Goal: Task Accomplishment & Management: Manage account settings

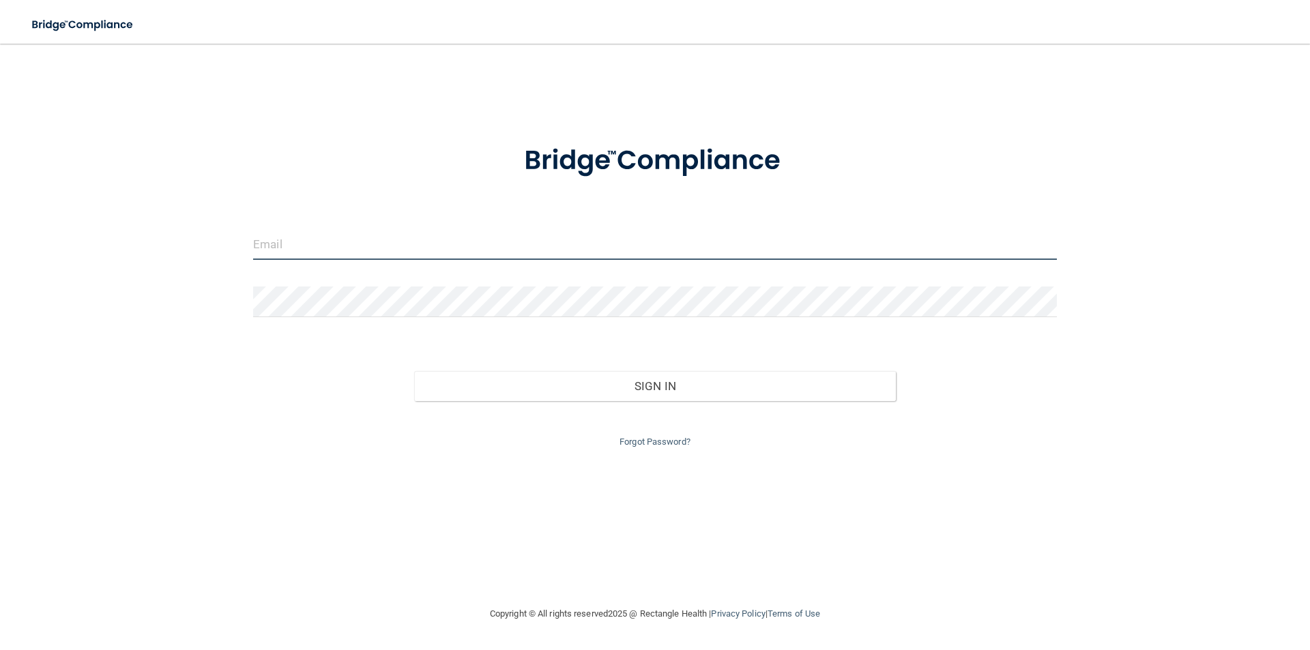
click at [517, 252] on input "email" at bounding box center [655, 244] width 804 height 31
click at [630, 442] on link "Forgot Password?" at bounding box center [655, 442] width 71 height 10
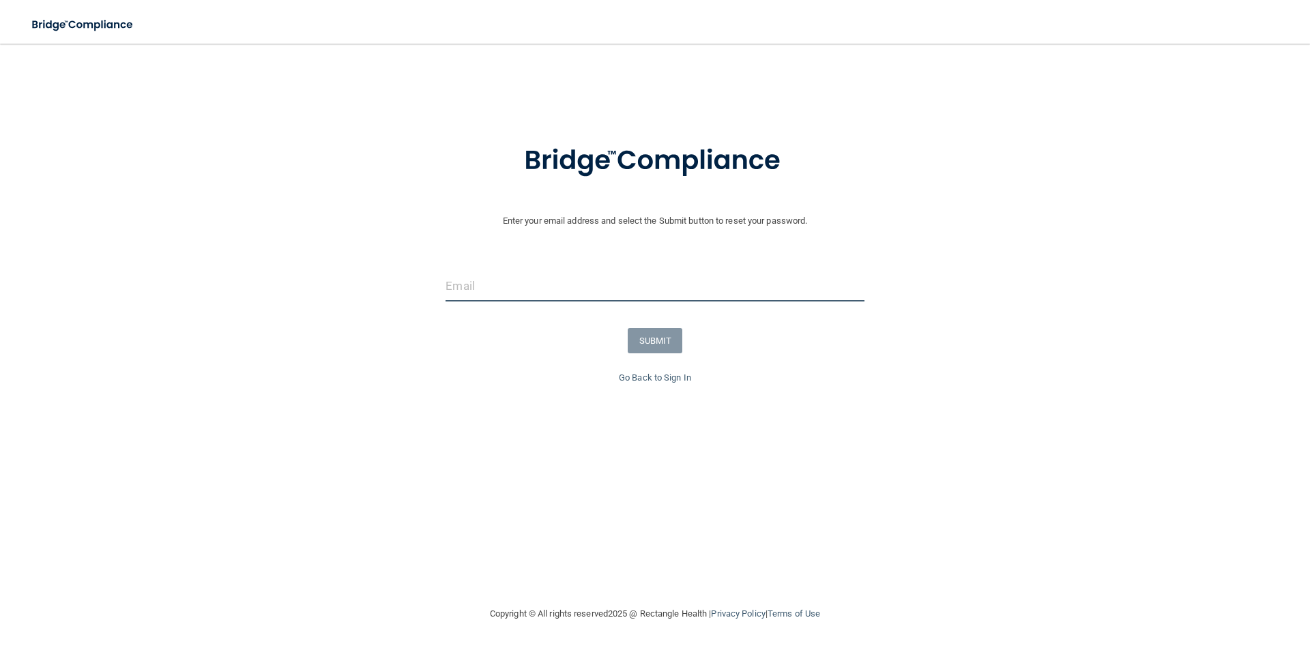
click at [581, 280] on input "email" at bounding box center [655, 286] width 418 height 31
type input "[EMAIL_ADDRESS][DOMAIN_NAME]"
click at [645, 336] on button "SUBMIT" at bounding box center [655, 340] width 55 height 25
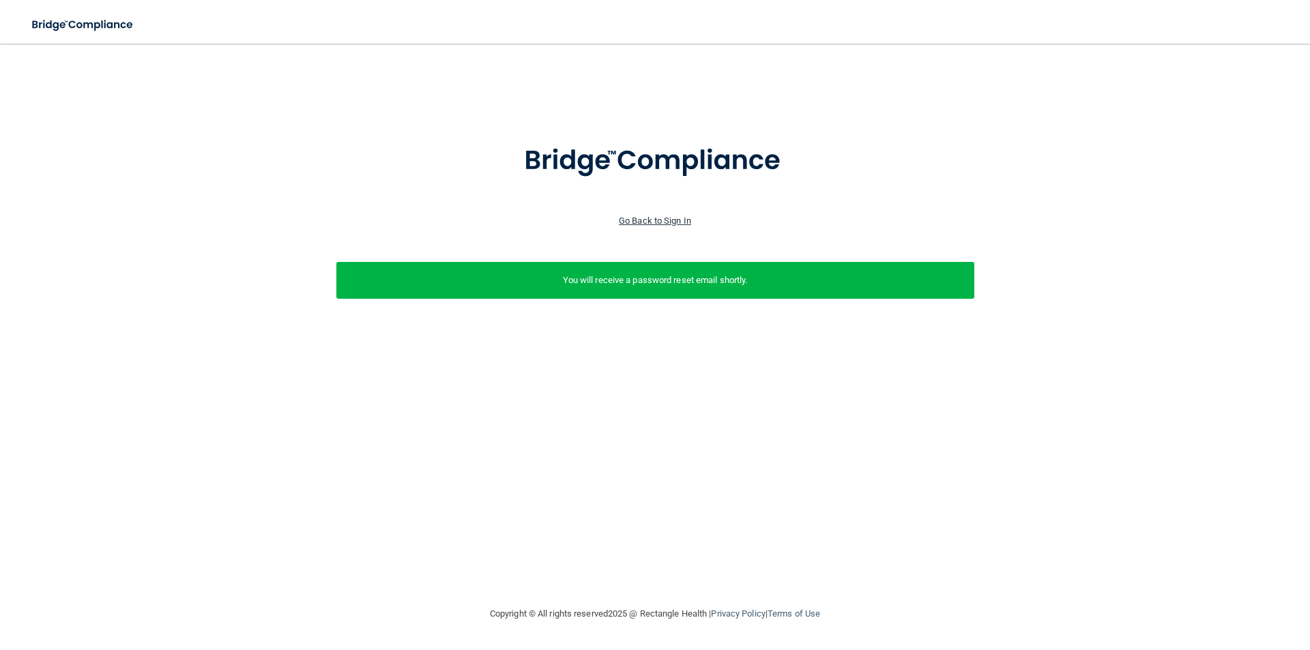
click at [643, 216] on link "Go Back to Sign In" at bounding box center [655, 221] width 72 height 10
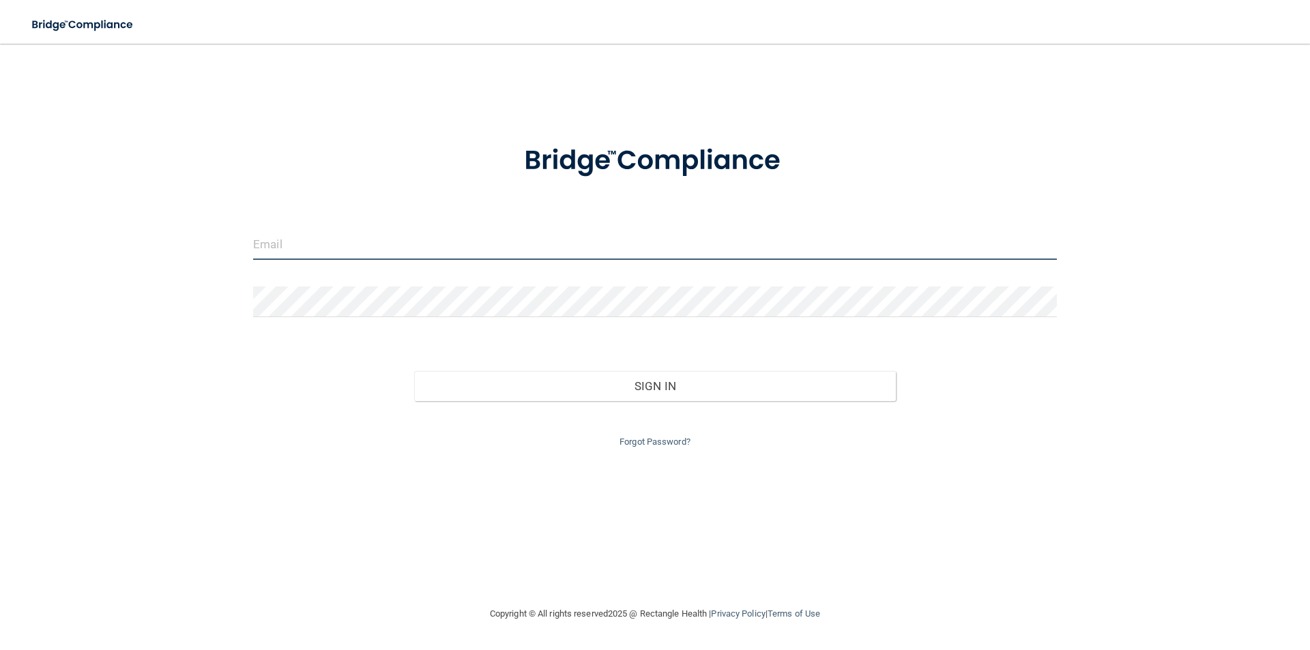
click at [326, 231] on input "email" at bounding box center [655, 244] width 804 height 31
type input "[EMAIL_ADDRESS][DOMAIN_NAME]"
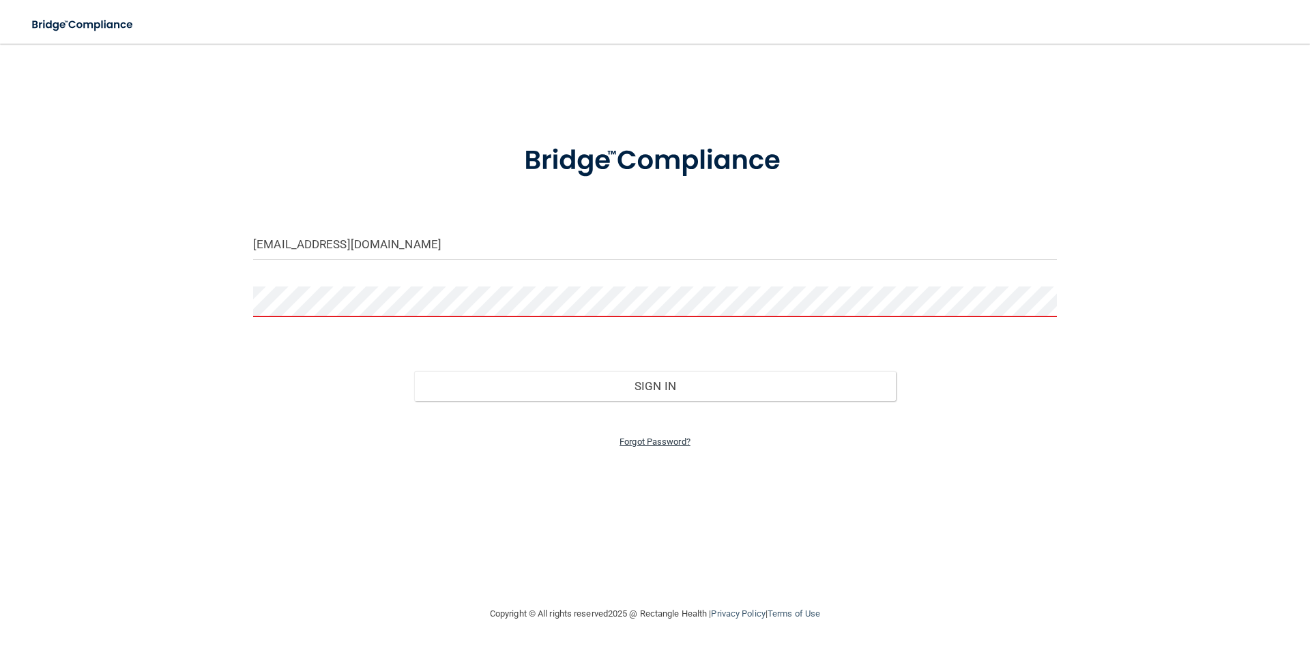
click at [631, 445] on link "Forgot Password?" at bounding box center [655, 442] width 71 height 10
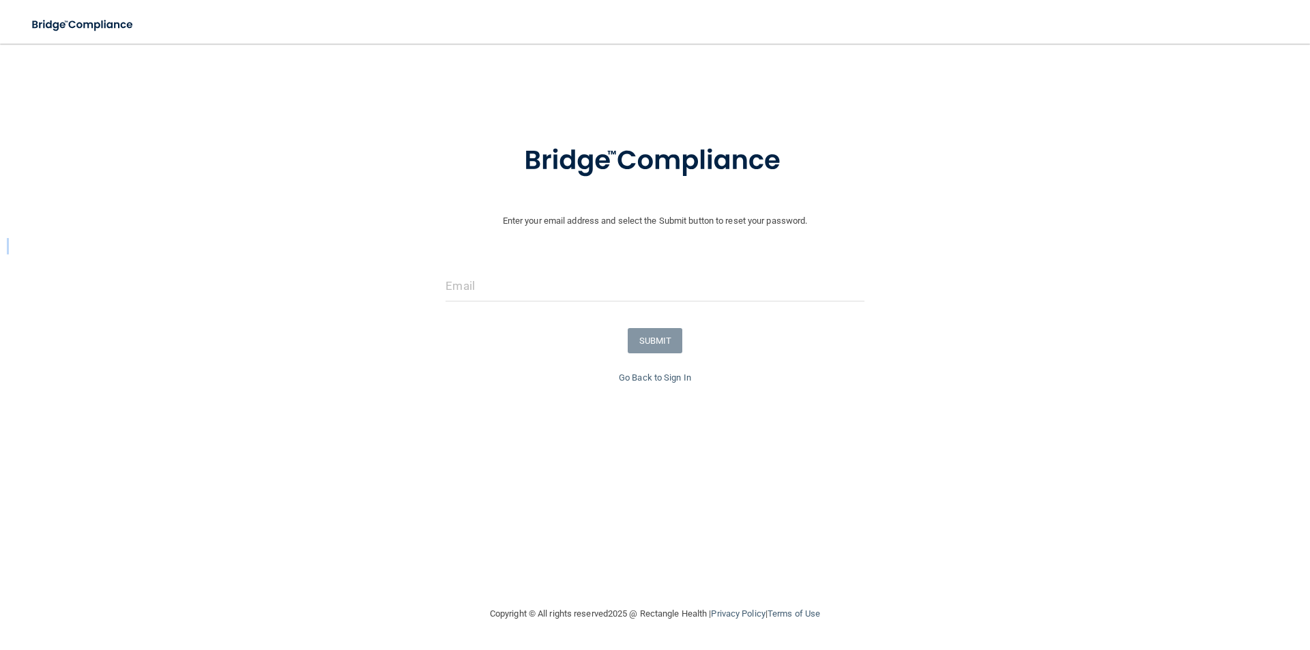
drag, startPoint x: 628, startPoint y: 254, endPoint x: 629, endPoint y: 274, distance: 20.5
click at [627, 271] on form "Enter your email address and select the Submit button to reset your password. S…" at bounding box center [655, 248] width 1297 height 244
click at [646, 280] on input "email" at bounding box center [655, 286] width 418 height 31
type input "[EMAIL_ADDRESS][DOMAIN_NAME]"
click at [659, 338] on button "SUBMIT" at bounding box center [655, 340] width 55 height 25
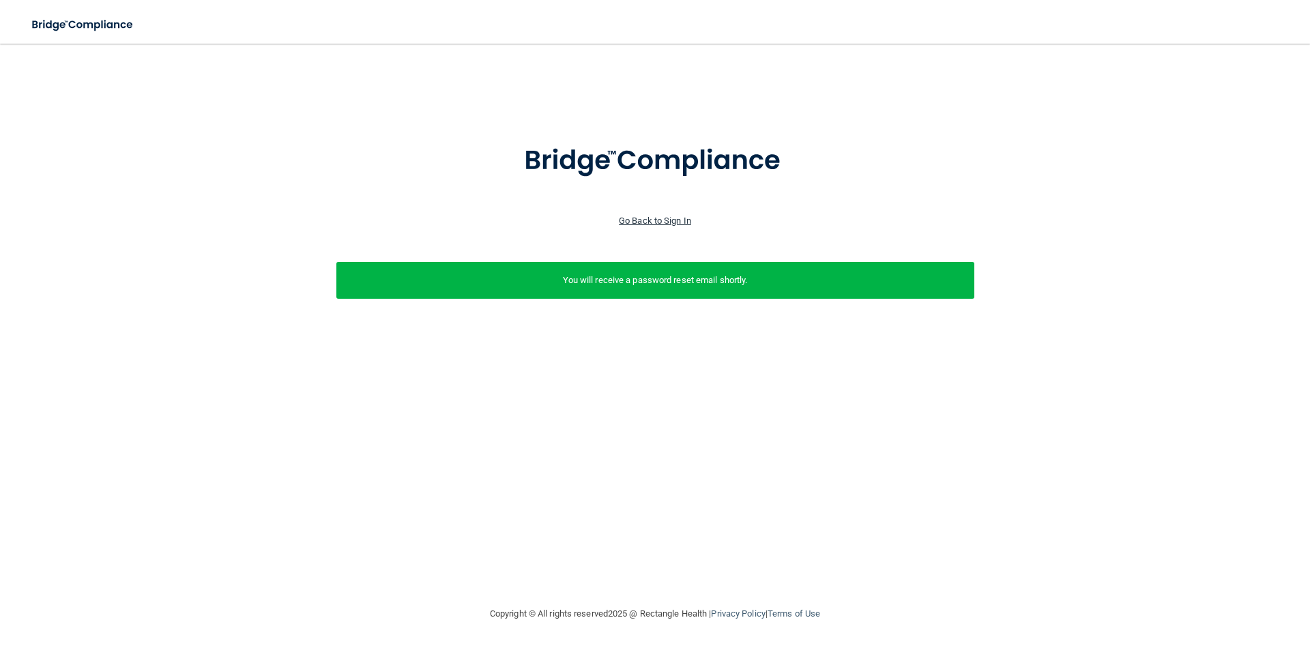
click at [670, 220] on link "Go Back to Sign In" at bounding box center [655, 221] width 72 height 10
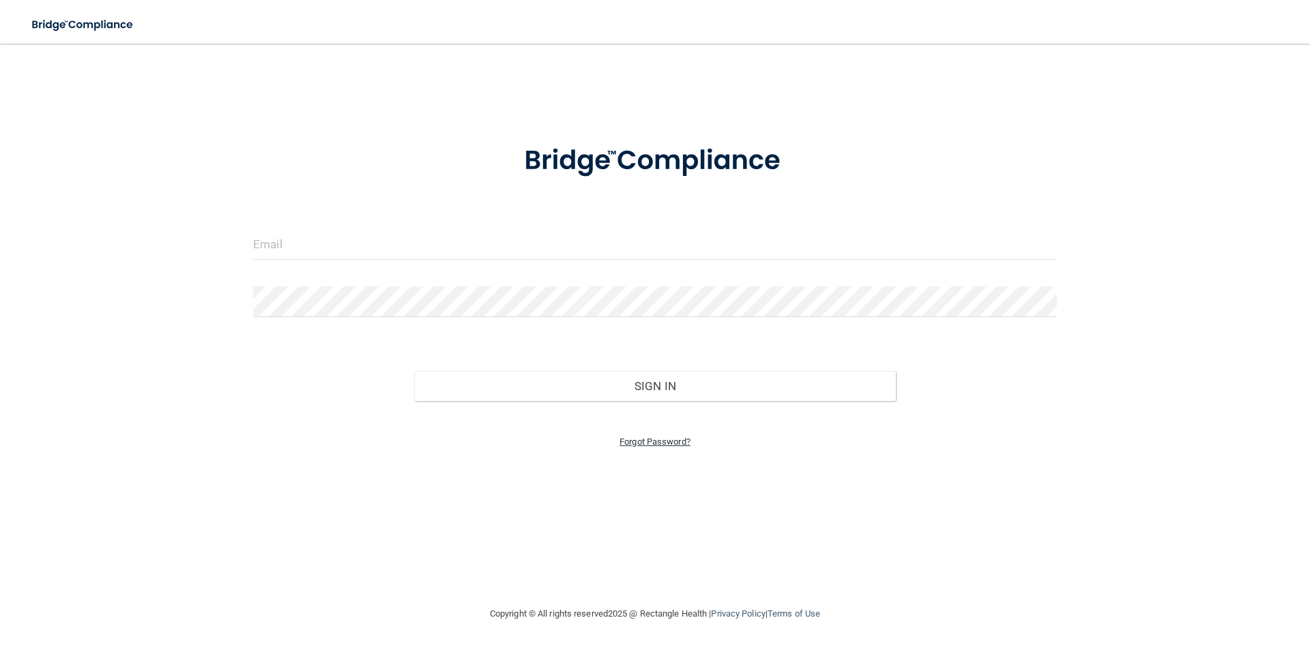
click at [629, 444] on link "Forgot Password?" at bounding box center [655, 442] width 71 height 10
click at [633, 291] on input "email" at bounding box center [655, 286] width 418 height 31
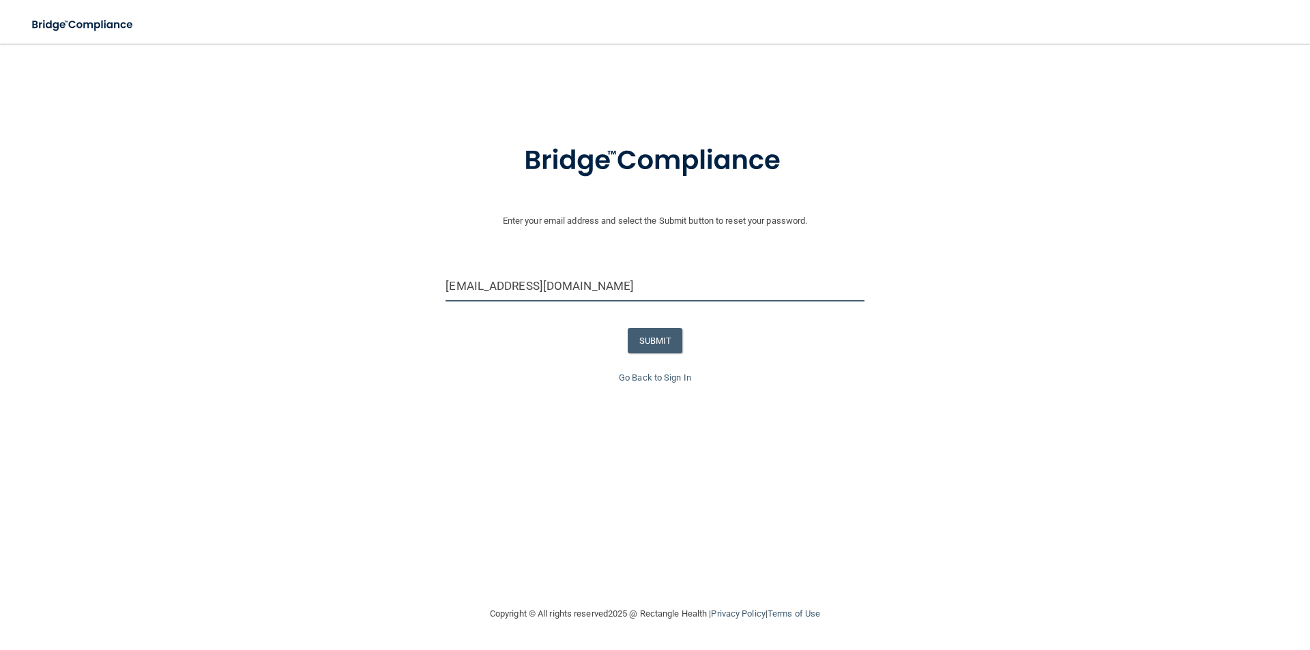
drag, startPoint x: 674, startPoint y: 289, endPoint x: 419, endPoint y: 300, distance: 255.5
click at [419, 300] on div "[EMAIL_ADDRESS][DOMAIN_NAME]" at bounding box center [655, 291] width 1317 height 41
type input "[EMAIL_ADDRESS][DOMAIN_NAME]"
click at [652, 339] on button "SUBMIT" at bounding box center [655, 340] width 55 height 25
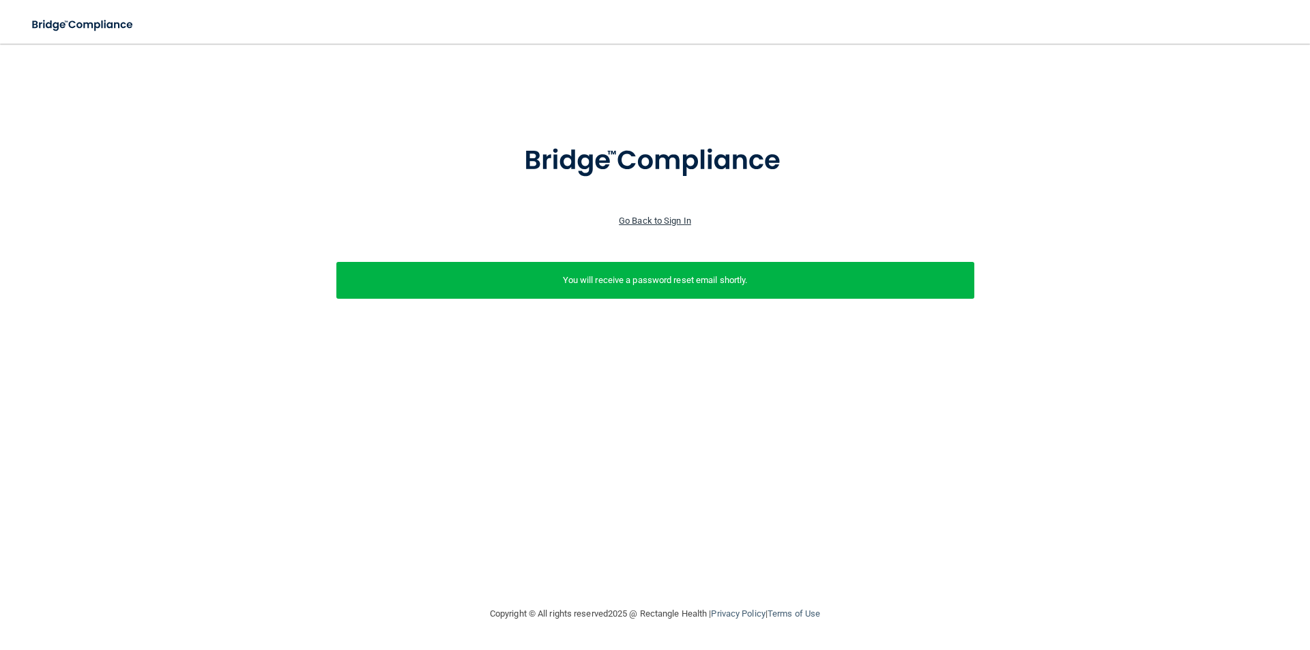
click at [662, 219] on link "Go Back to Sign In" at bounding box center [655, 221] width 72 height 10
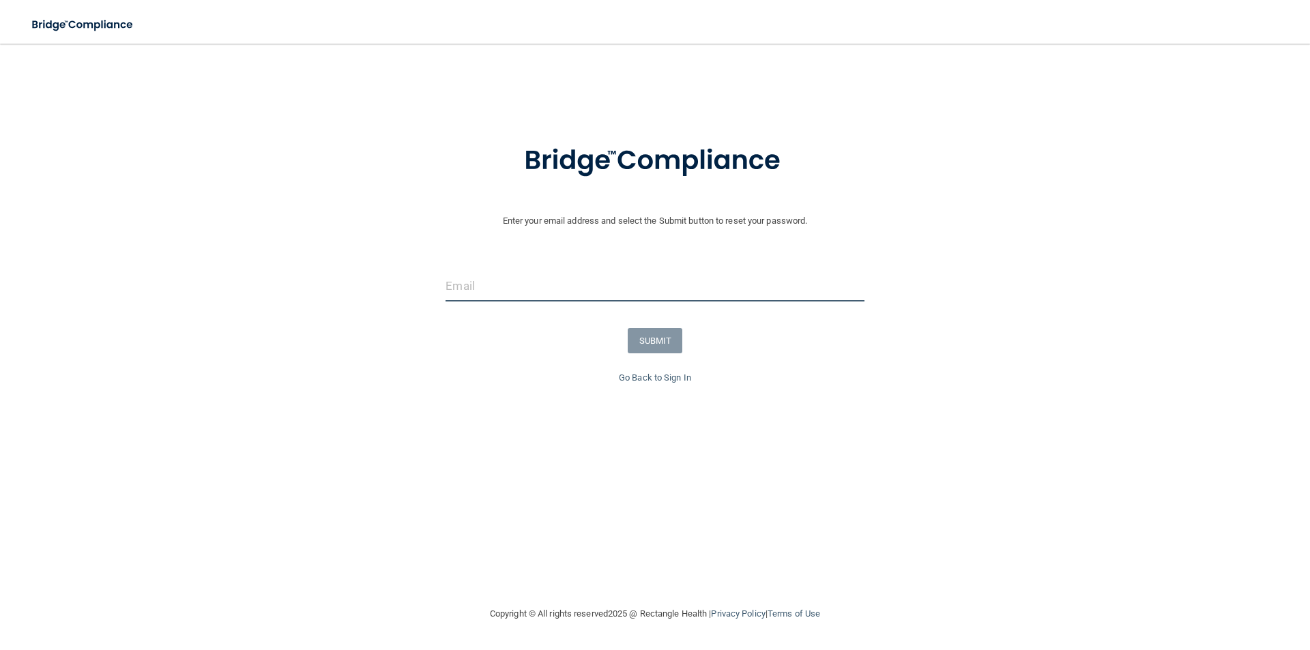
click at [512, 290] on input "email" at bounding box center [655, 286] width 418 height 31
type input "[EMAIL_ADDRESS][DOMAIN_NAME]"
click at [650, 337] on button "SUBMIT" at bounding box center [655, 340] width 55 height 25
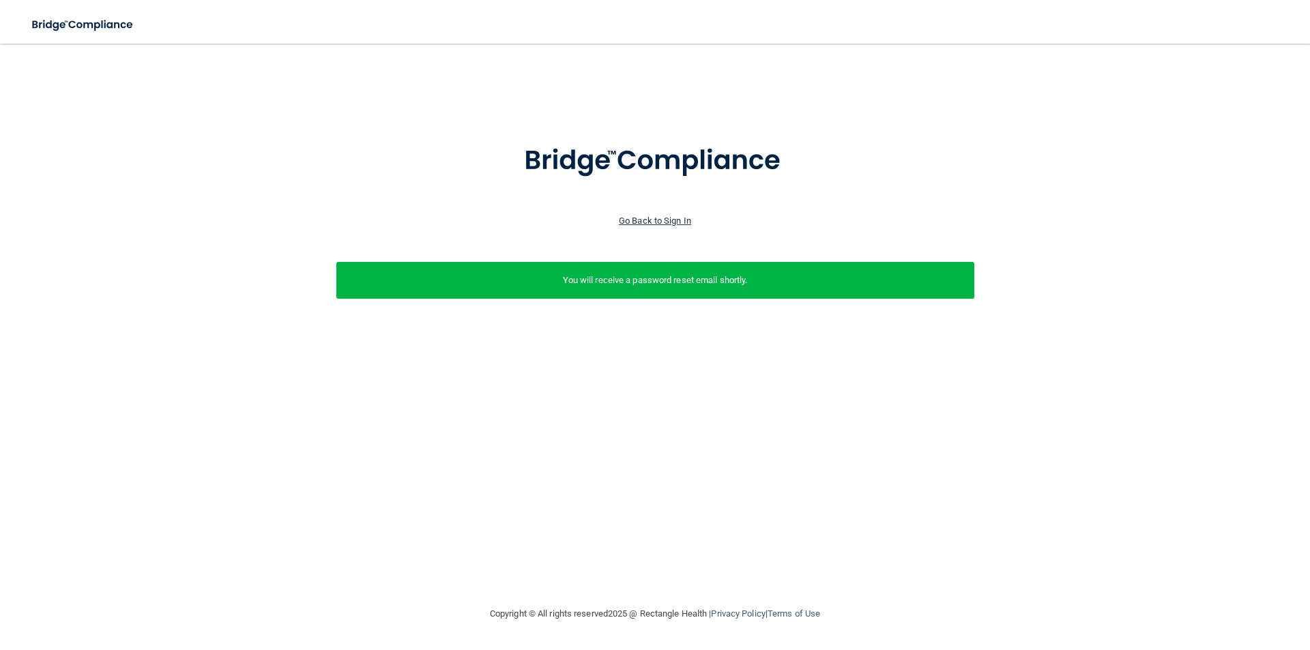
click at [643, 217] on link "Go Back to Sign In" at bounding box center [655, 221] width 72 height 10
